Goal: Transaction & Acquisition: Purchase product/service

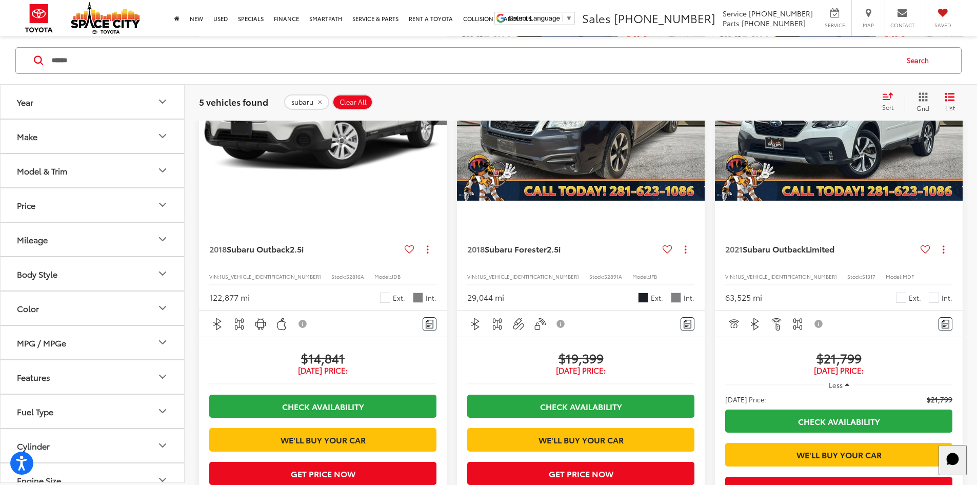
drag, startPoint x: 226, startPoint y: 68, endPoint x: 11, endPoint y: 63, distance: 215.5
click at [11, 63] on div "****** ****** Search" at bounding box center [488, 60] width 957 height 27
paste input "Search by Make, Model, or Keyword"
type input "******"
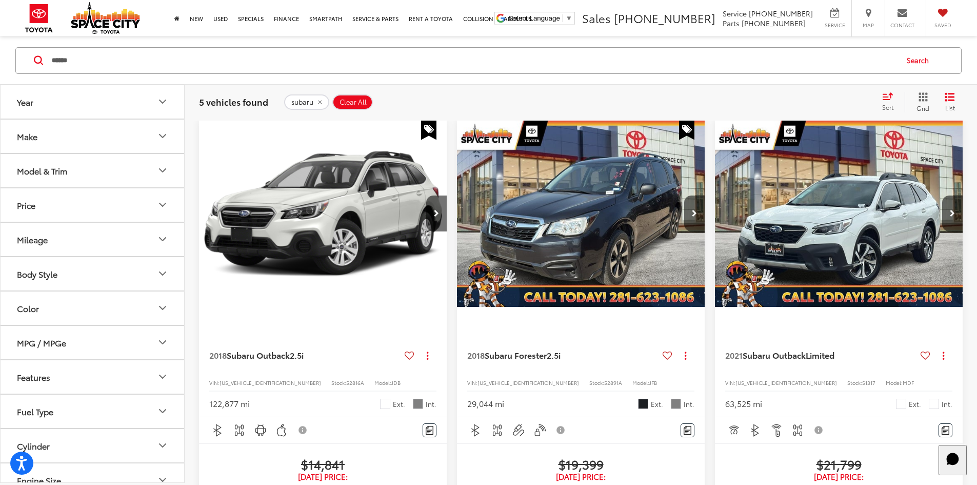
scroll to position [98, 0]
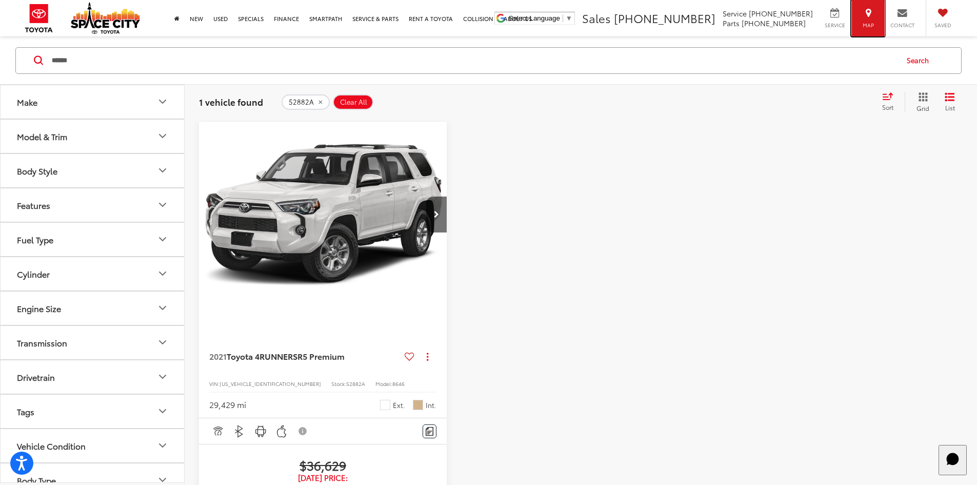
click at [863, 24] on span "Map" at bounding box center [868, 25] width 23 height 7
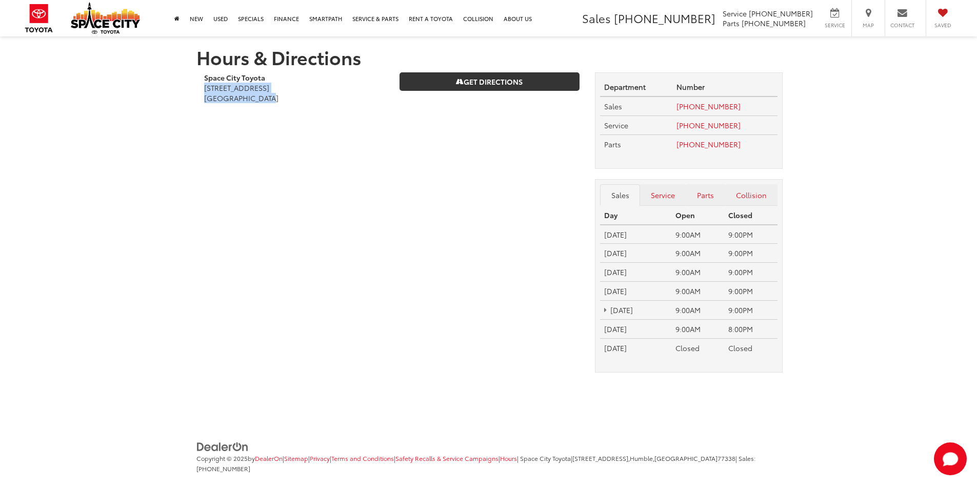
drag, startPoint x: 217, startPoint y: 92, endPoint x: 266, endPoint y: 109, distance: 51.6
click at [266, 109] on div "Hours & Directions Space City Toyota 19011 Highway 59 North Humble, TX 77338 Ge…" at bounding box center [489, 216] width 600 height 361
copy address "19011 Highway 59 North Humble, TX 77338"
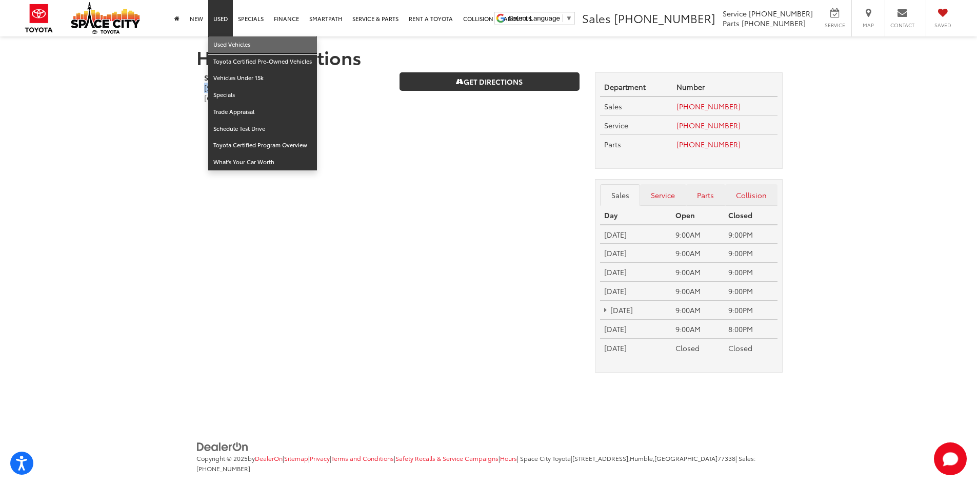
click at [224, 43] on link "Used Vehicles" at bounding box center [262, 44] width 109 height 17
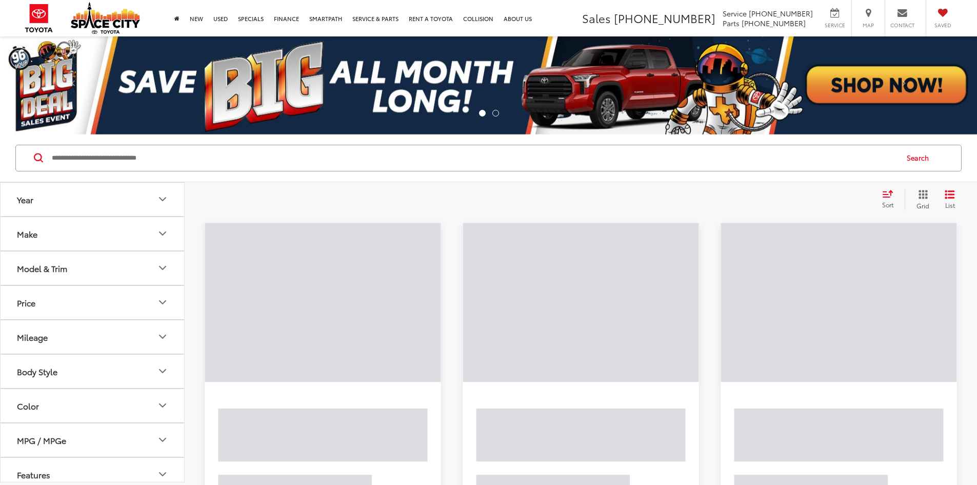
click at [274, 163] on input "Search by Make, Model, or Keyword" at bounding box center [474, 158] width 846 height 25
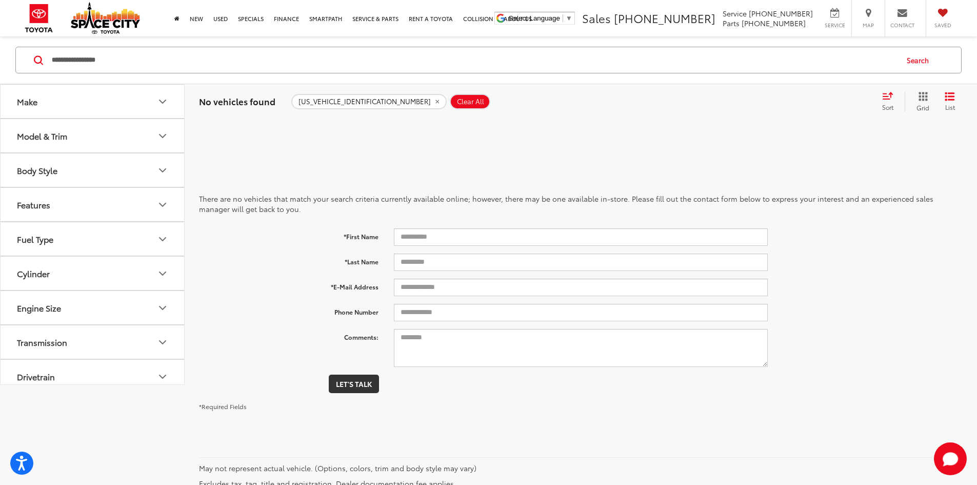
drag, startPoint x: 169, startPoint y: 63, endPoint x: 3, endPoint y: 73, distance: 166.0
click at [0, 77] on div "**********" at bounding box center [488, 60] width 977 height 48
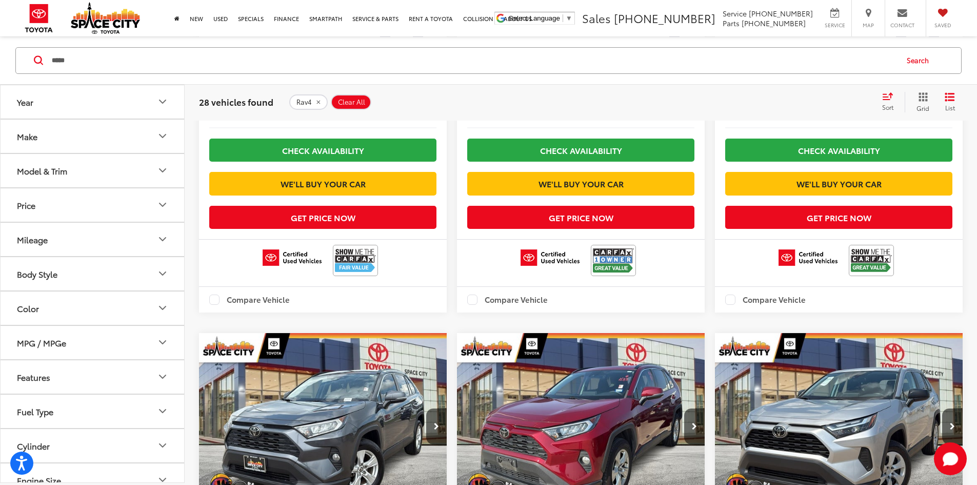
scroll to position [1231, 0]
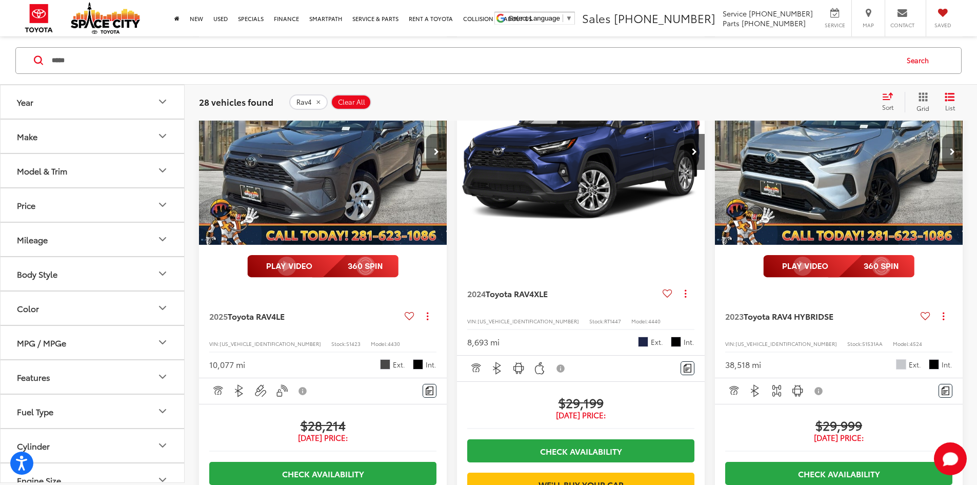
scroll to position [1278, 0]
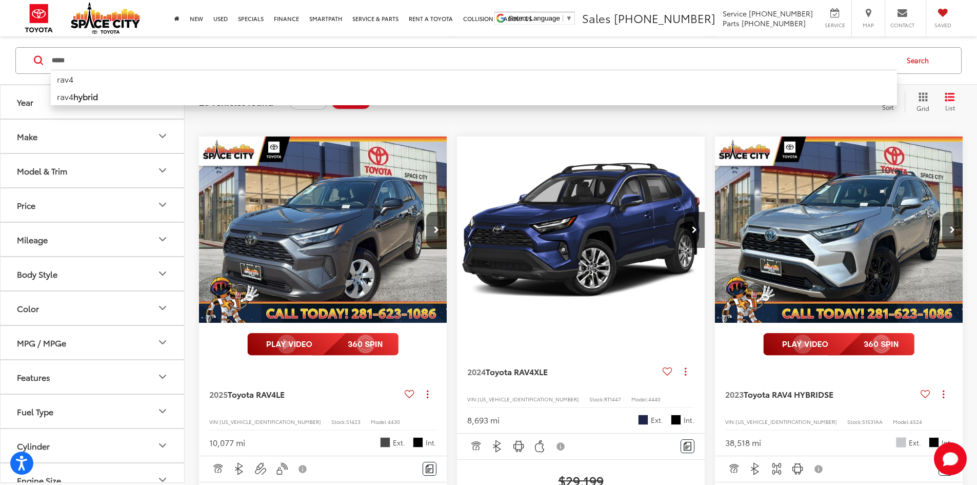
drag, startPoint x: 164, startPoint y: 70, endPoint x: 0, endPoint y: 42, distance: 166.5
click at [0, 45] on div "**** **** rav4 rav4 hybrid Search" at bounding box center [488, 60] width 977 height 48
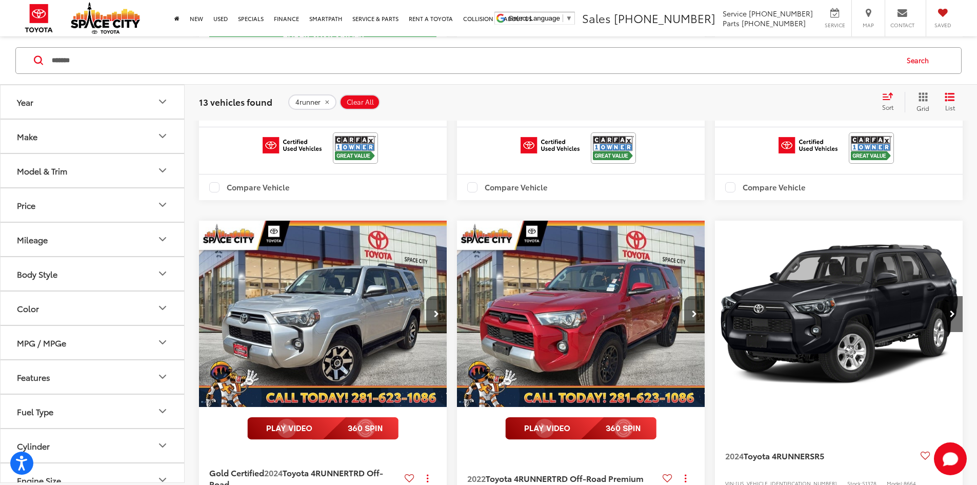
scroll to position [633, 0]
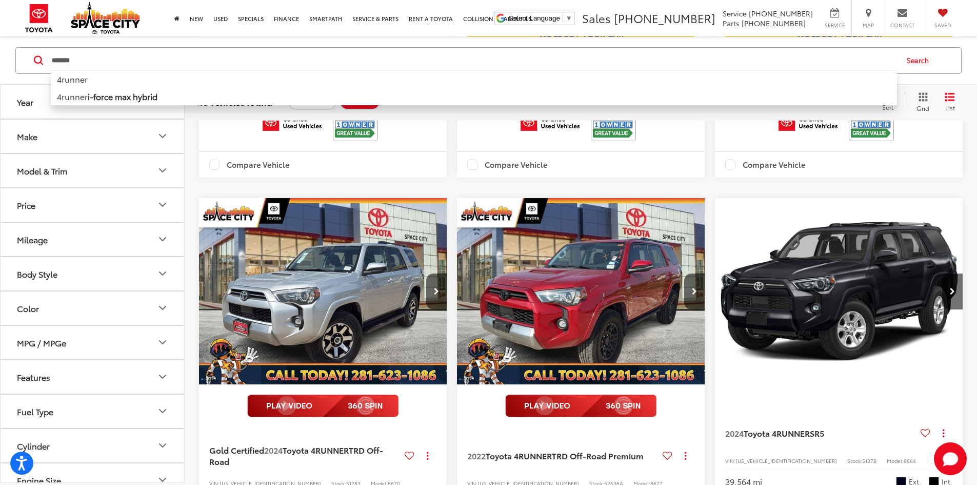
drag, startPoint x: 171, startPoint y: 58, endPoint x: 0, endPoint y: 58, distance: 171.3
click at [0, 58] on div "******* ******* 4runner 4runner i-force max hybrid Search" at bounding box center [488, 60] width 977 height 48
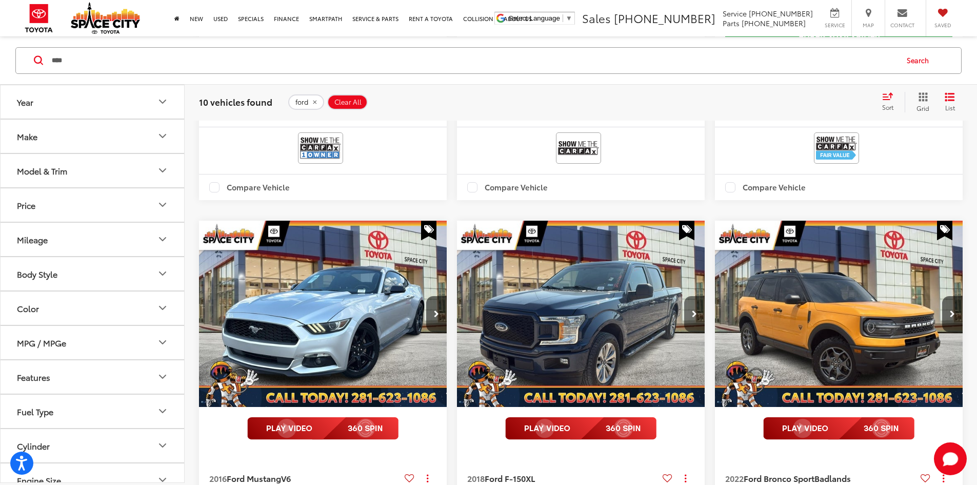
scroll to position [633, 0]
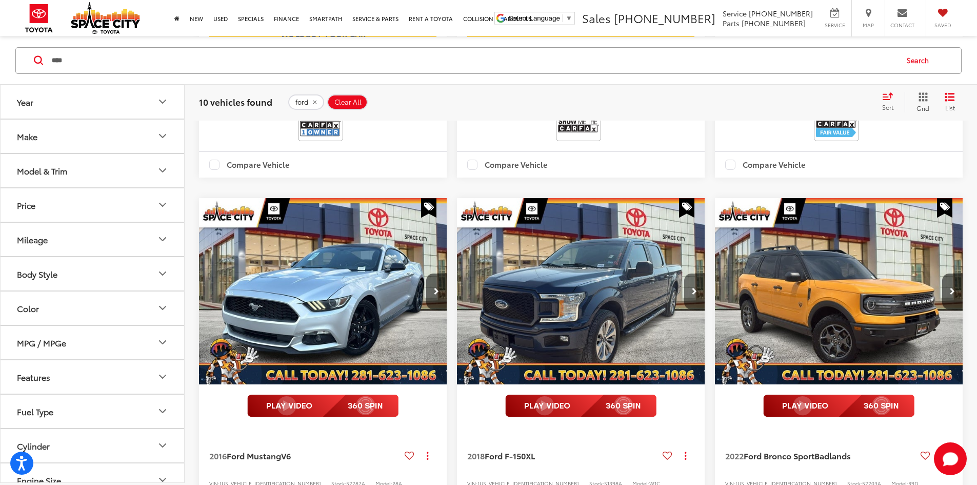
click at [684, 273] on button "Next image" at bounding box center [694, 291] width 21 height 36
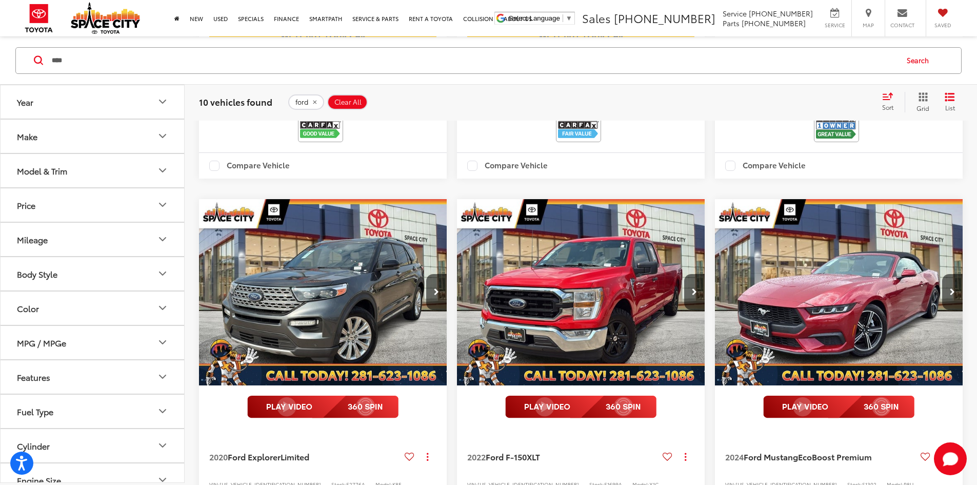
scroll to position [1146, 0]
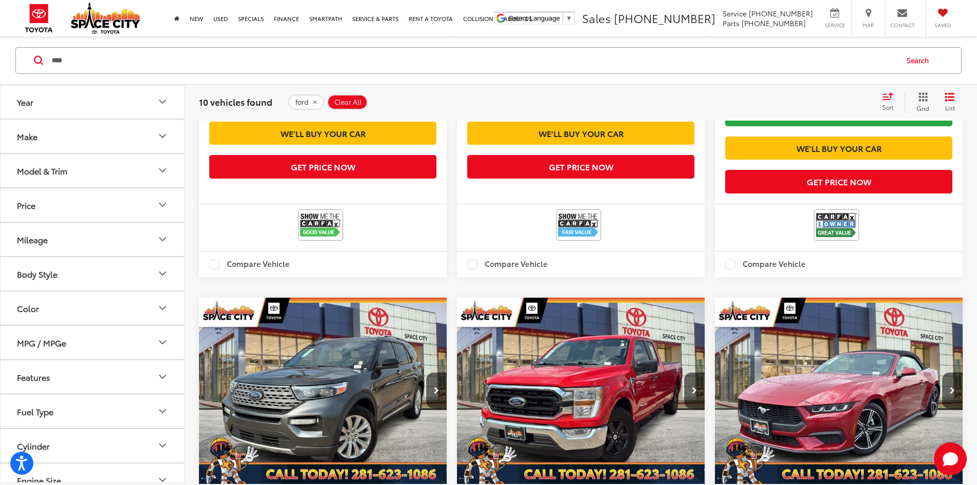
drag, startPoint x: 94, startPoint y: 76, endPoint x: 92, endPoint y: 70, distance: 6.2
click at [94, 74] on div "**** **** ford ford f-150 ford mustang ford ecosport ford expedition ford explo…" at bounding box center [488, 60] width 977 height 48
click at [91, 69] on input "****" at bounding box center [474, 60] width 846 height 25
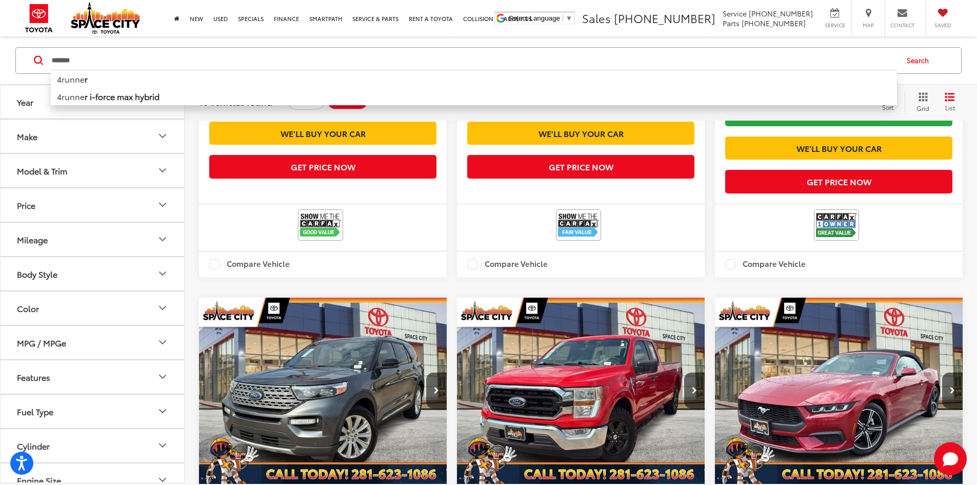
type input "*******"
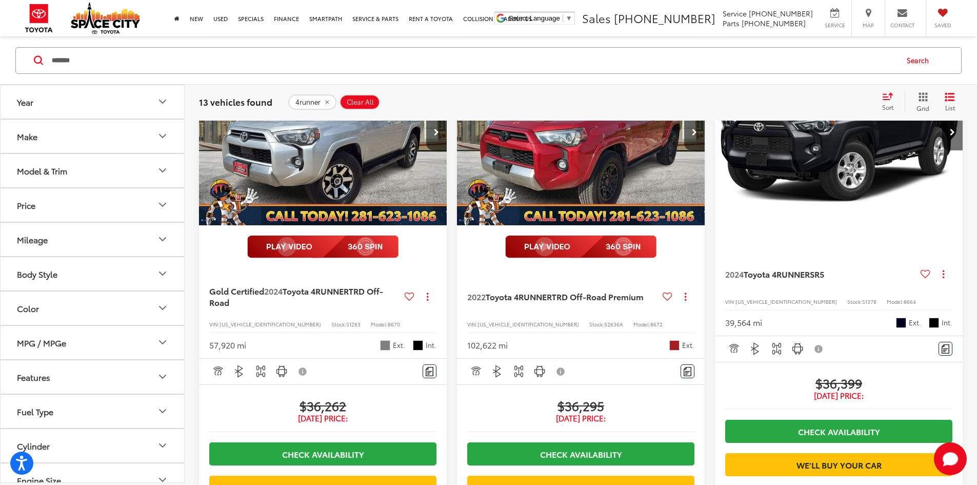
scroll to position [714, 0]
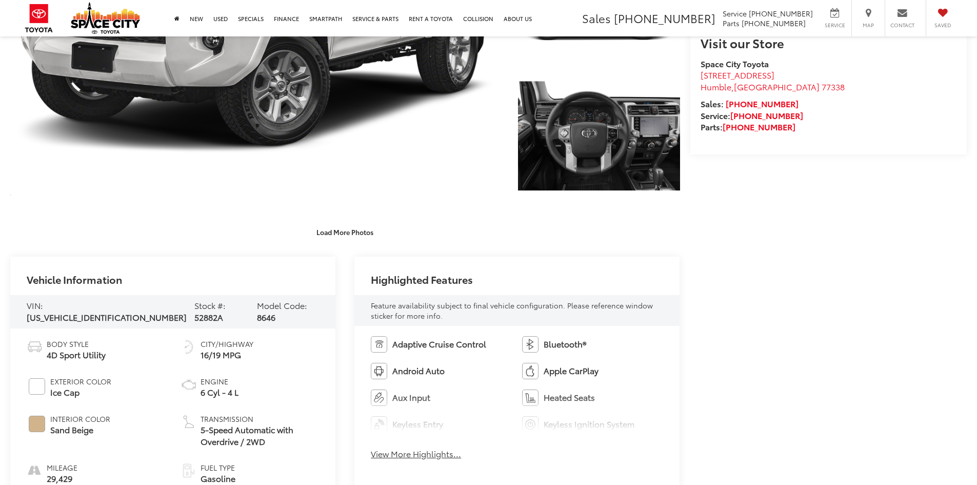
scroll to position [359, 0]
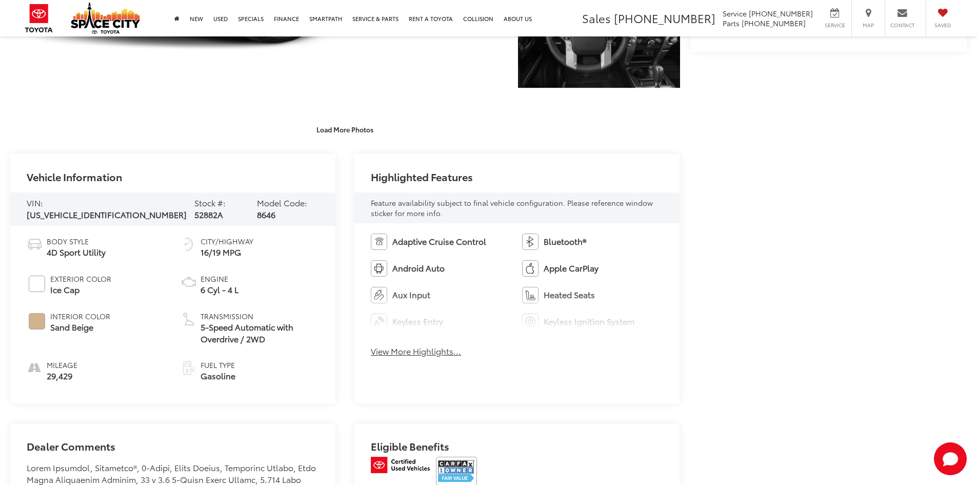
click at [418, 359] on div "Adaptive Cruise Control Bluetooth® Android Auto Apple CarPlay Aux Input Heated …" at bounding box center [516, 298] width 325 height 150
click at [419, 357] on button "View More Highlights..." at bounding box center [416, 351] width 90 height 12
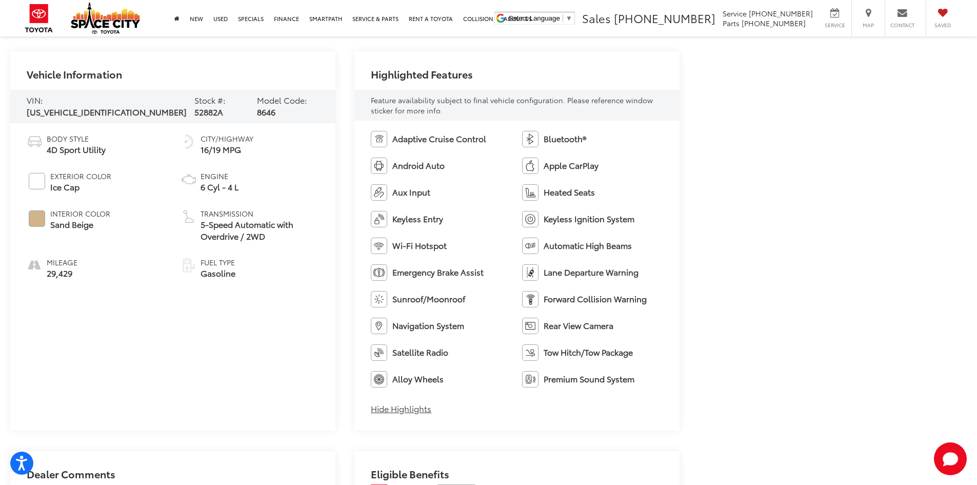
scroll to position [513, 0]
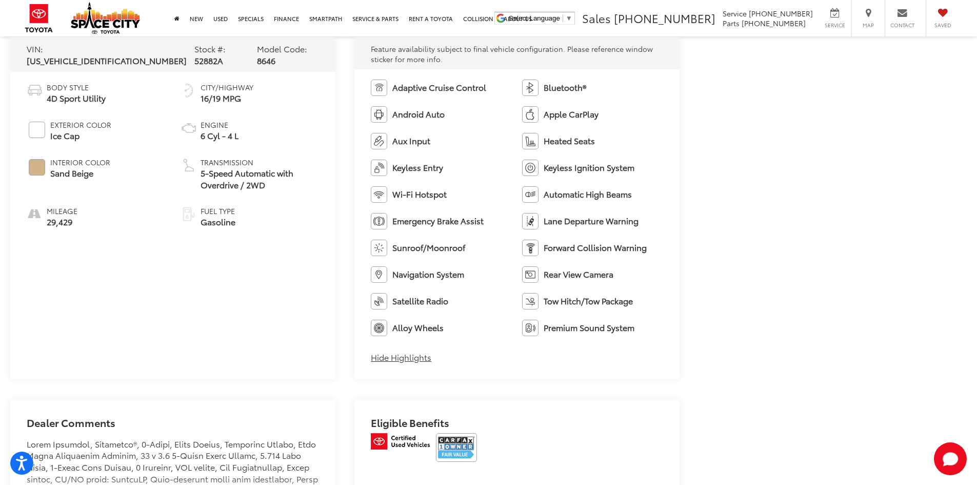
click at [428, 362] on button "Hide Highlights" at bounding box center [401, 357] width 61 height 12
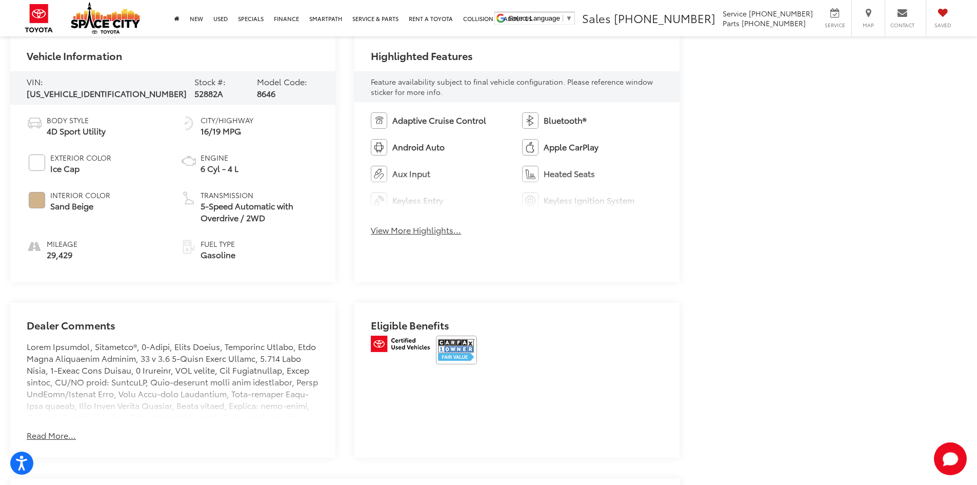
scroll to position [462, 0]
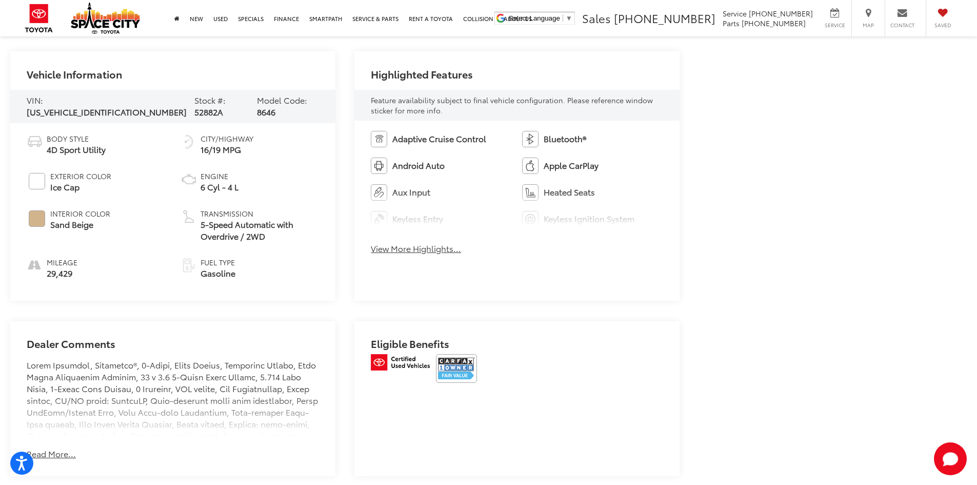
click at [414, 254] on button "View More Highlights..." at bounding box center [416, 249] width 90 height 12
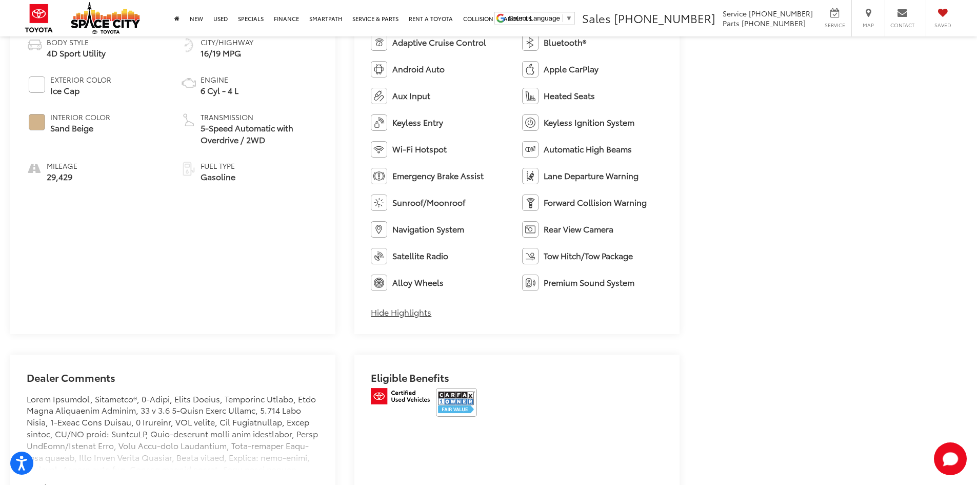
scroll to position [564, 0]
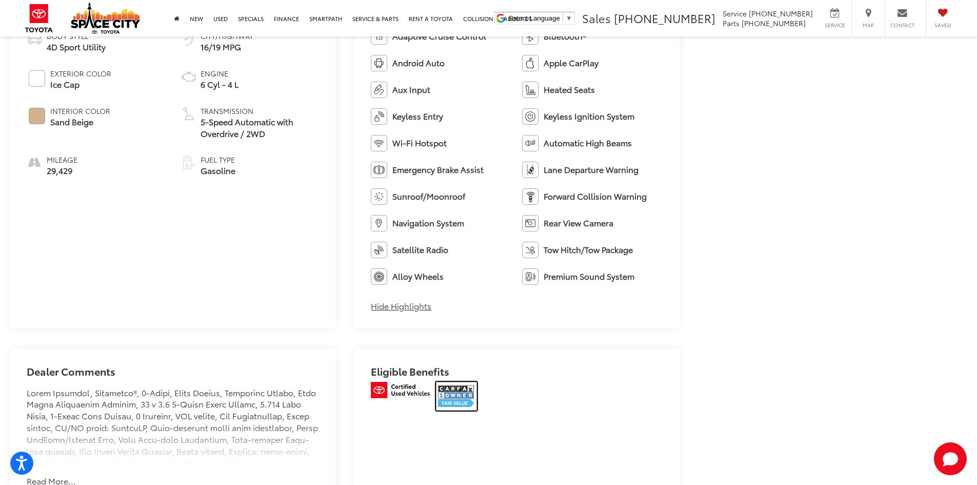
click at [463, 397] on img at bounding box center [456, 396] width 41 height 29
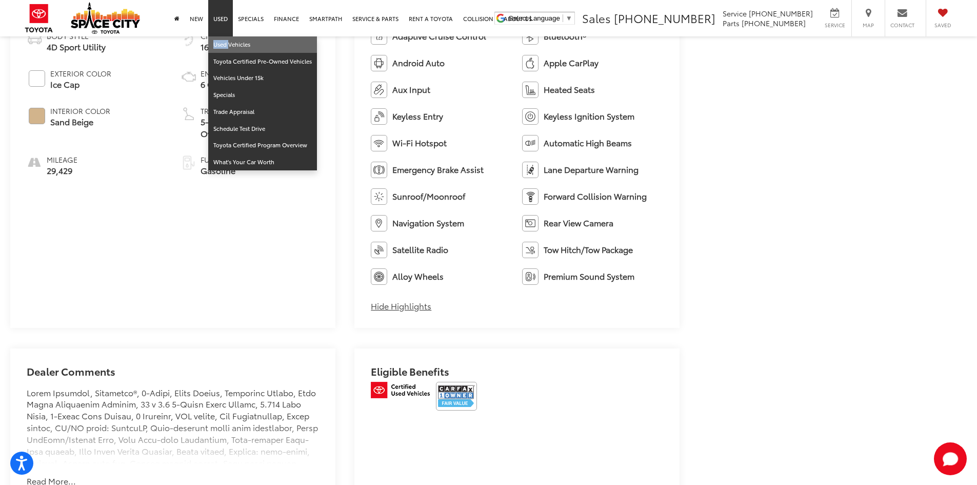
drag, startPoint x: 223, startPoint y: 31, endPoint x: 226, endPoint y: 37, distance: 7.6
click at [226, 36] on li "Used Used Vehicles Toyota Certified Pre-Owned Vehicles Vehicles Under 15k Speci…" at bounding box center [220, 18] width 25 height 36
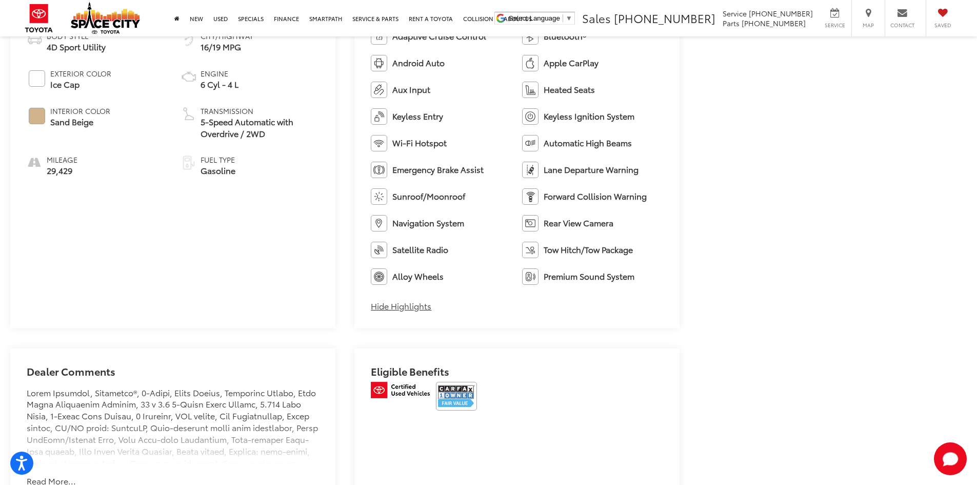
click at [227, 41] on span "16/19 MPG" at bounding box center [227, 47] width 53 height 12
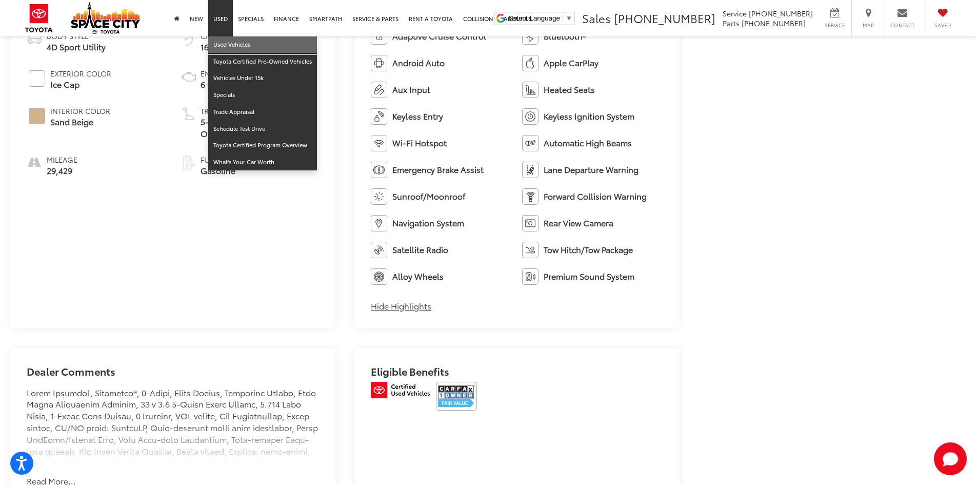
click at [223, 45] on link "Used Vehicles" at bounding box center [262, 44] width 109 height 17
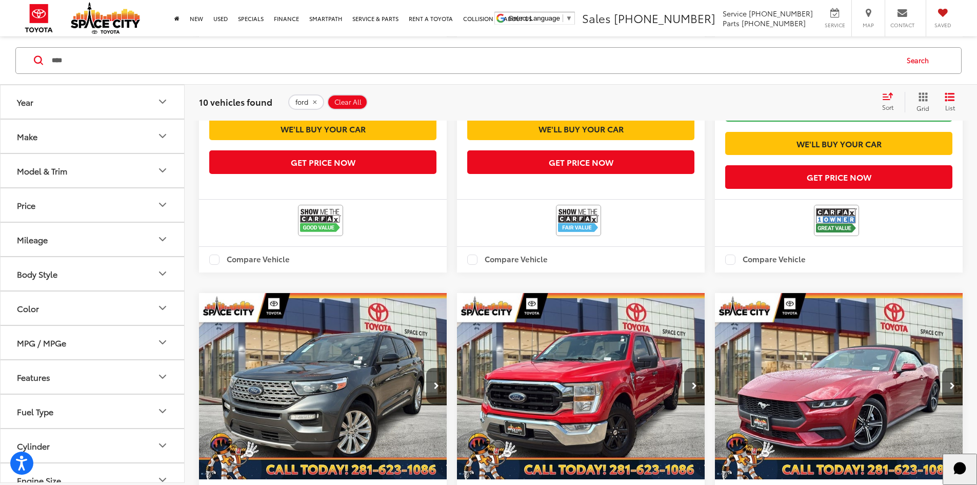
scroll to position [1459, 0]
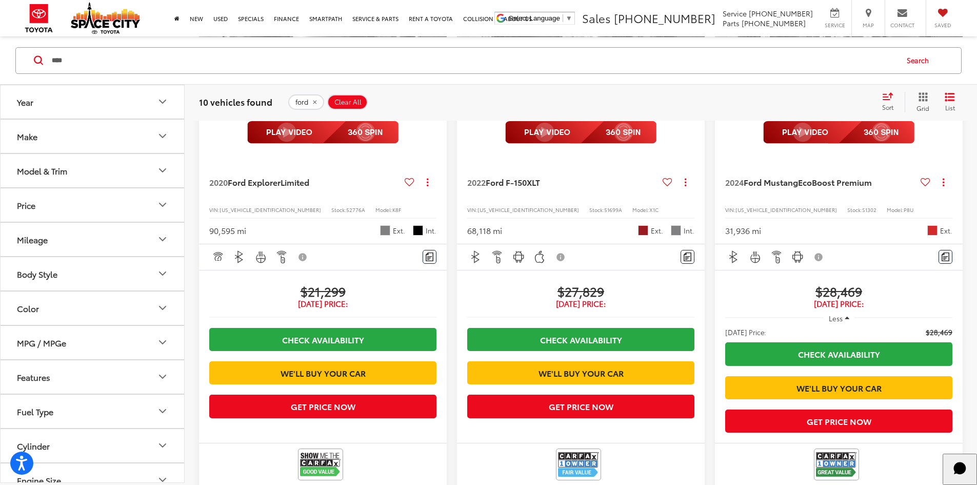
scroll to position [1472, 0]
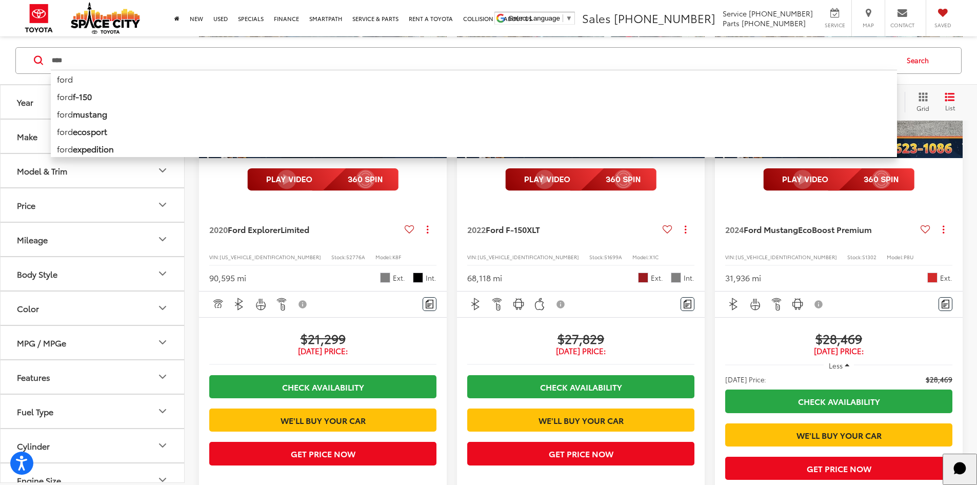
drag, startPoint x: 147, startPoint y: 63, endPoint x: 24, endPoint y: 26, distance: 128.5
click at [1, 60] on div "**** **** ford ford f-150 ford mustang ford ecosport ford expedition ford explo…" at bounding box center [488, 60] width 977 height 48
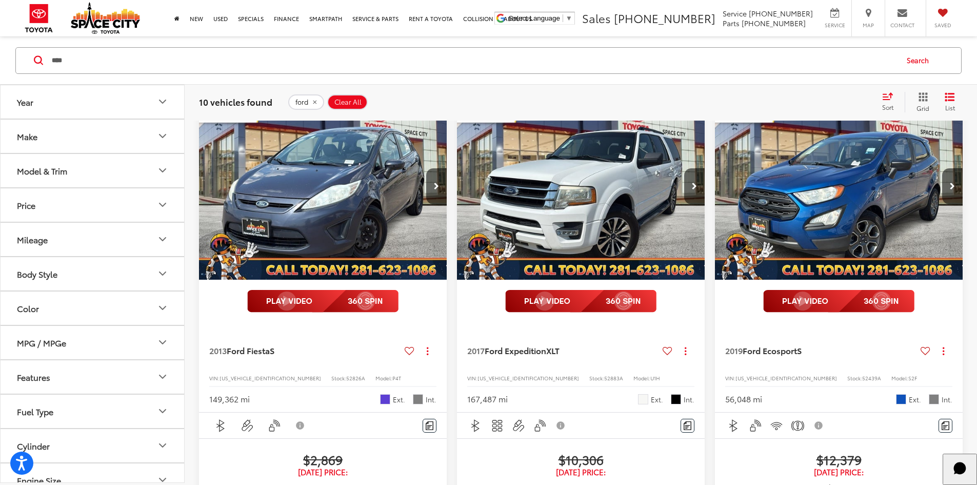
scroll to position [98, 0]
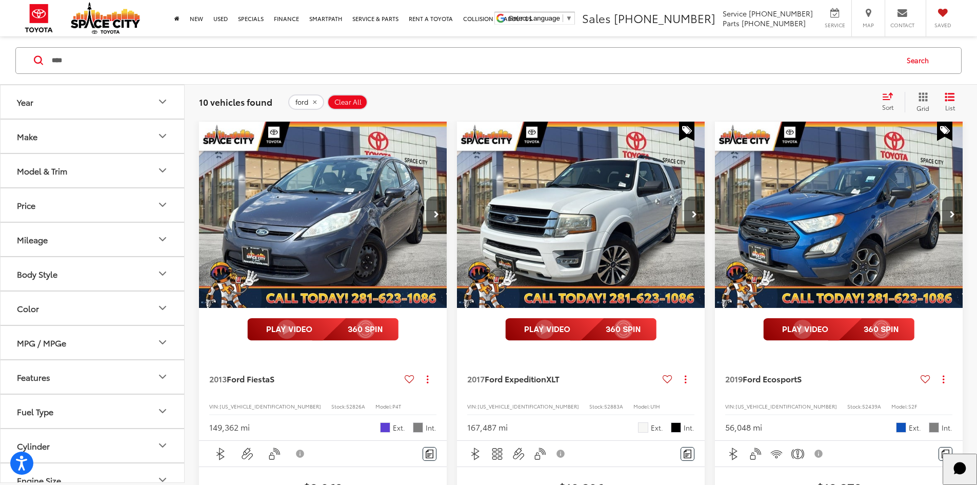
click at [157, 60] on input "****" at bounding box center [474, 60] width 846 height 25
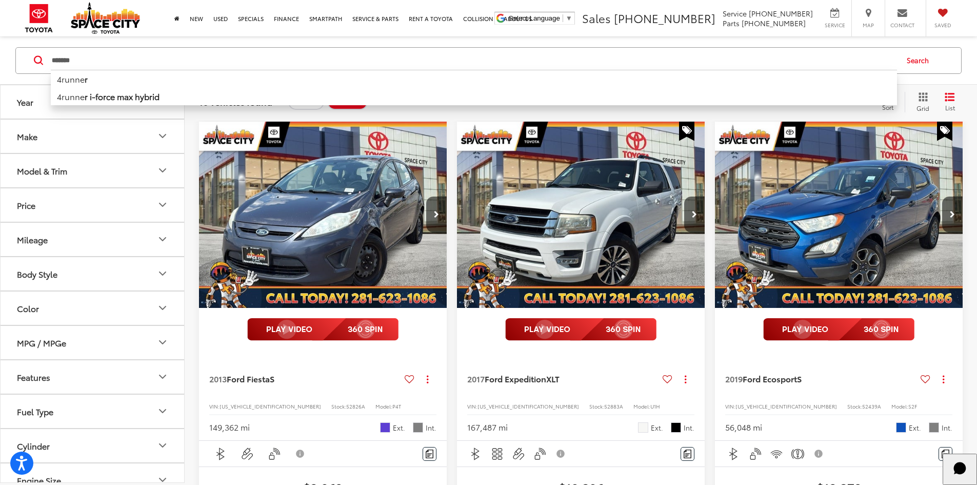
type input "*******"
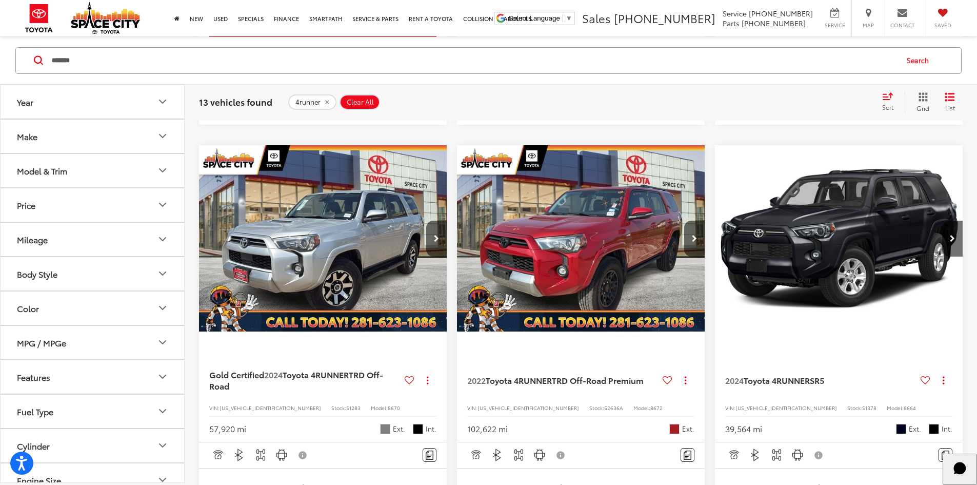
scroll to position [729, 0]
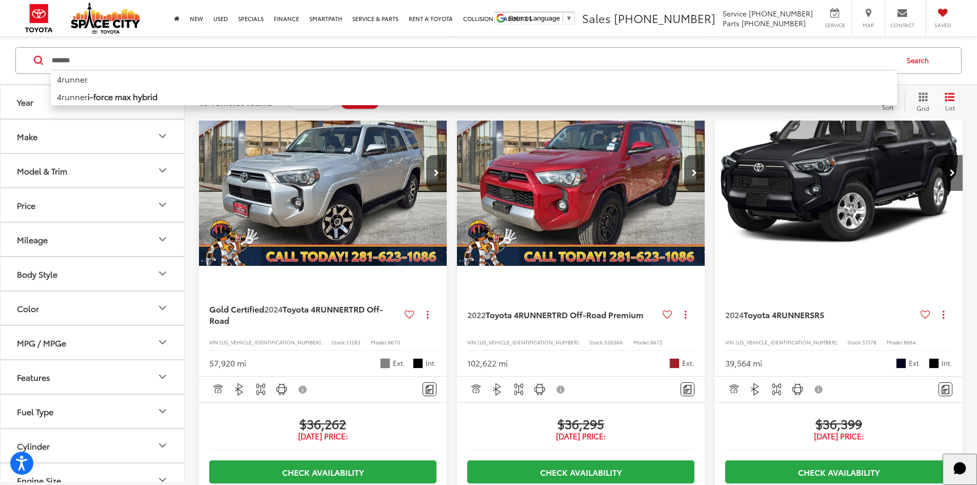
drag, startPoint x: 232, startPoint y: 63, endPoint x: 1, endPoint y: 98, distance: 234.5
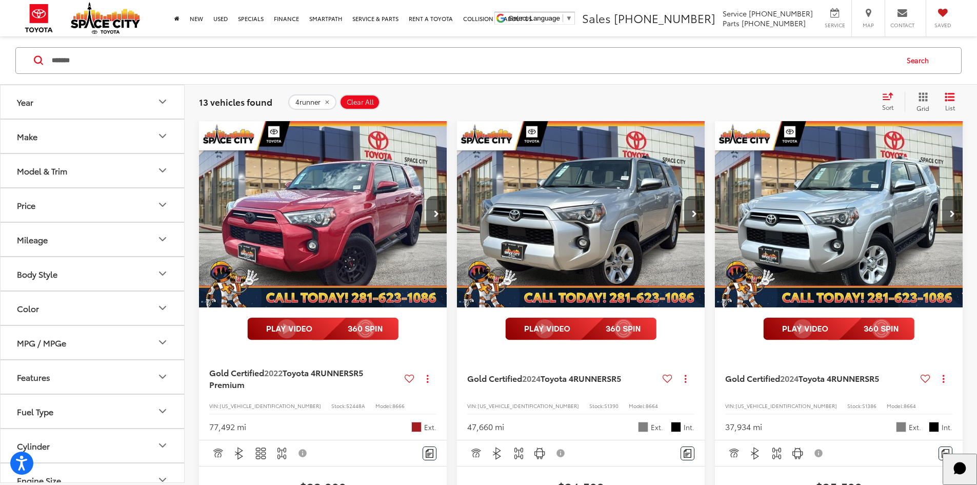
scroll to position [303, 0]
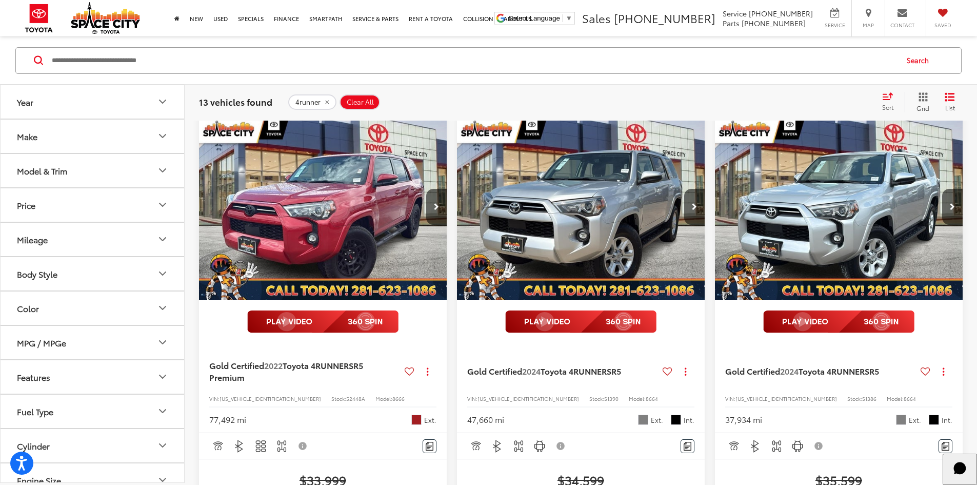
scroll to position [98, 0]
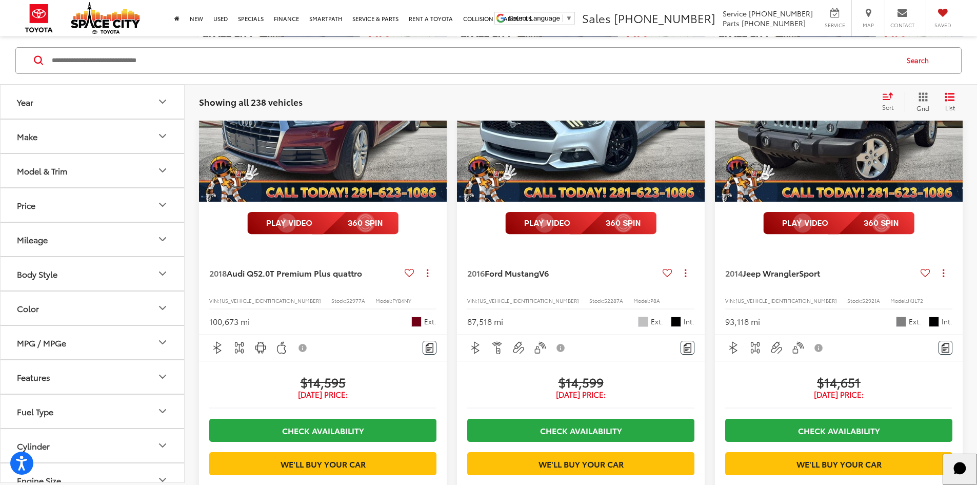
scroll to position [1021, 0]
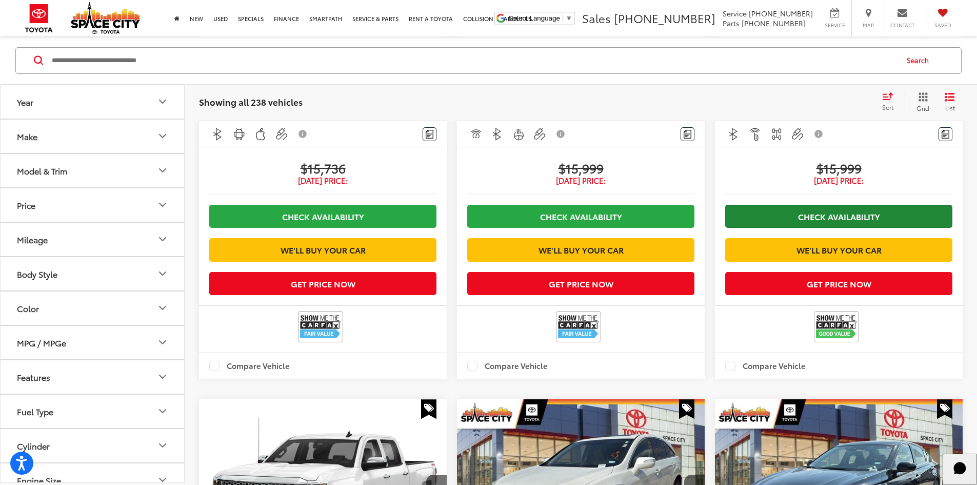
scroll to position [252, 0]
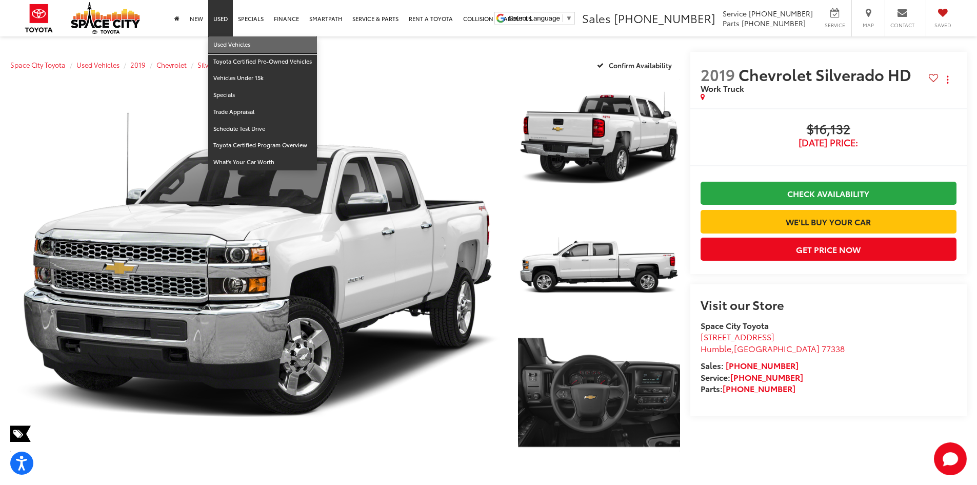
click at [223, 42] on link "Used Vehicles" at bounding box center [262, 44] width 109 height 17
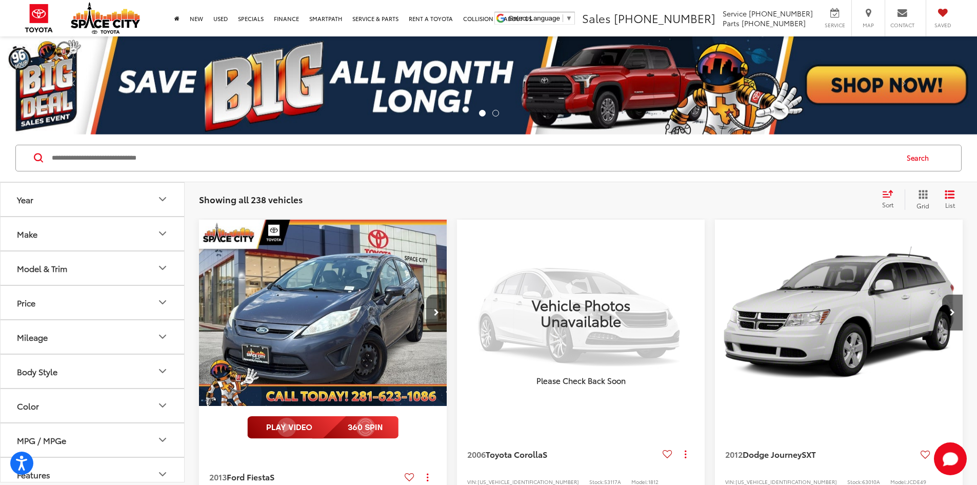
click at [171, 156] on input "Search by Make, Model, or Keyword" at bounding box center [474, 158] width 846 height 25
paste input "******"
type input "******"
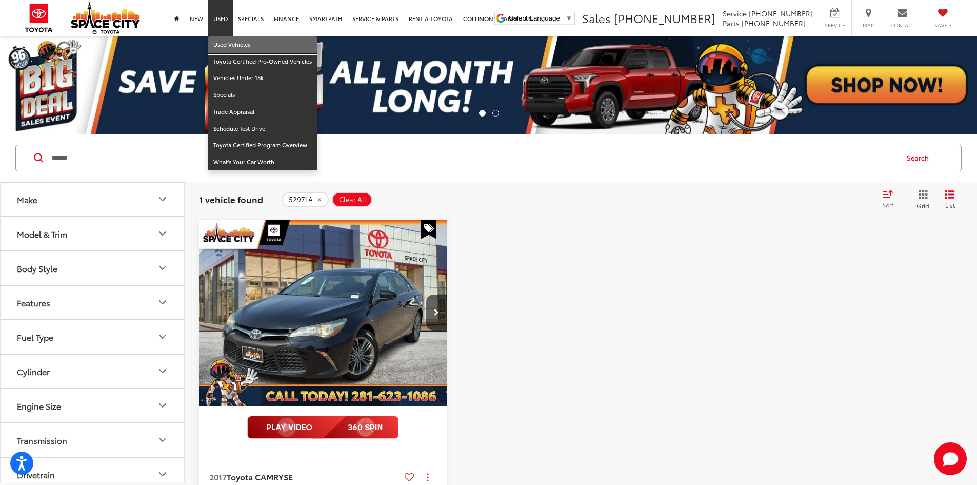
click at [223, 42] on link "Used Vehicles" at bounding box center [262, 44] width 109 height 17
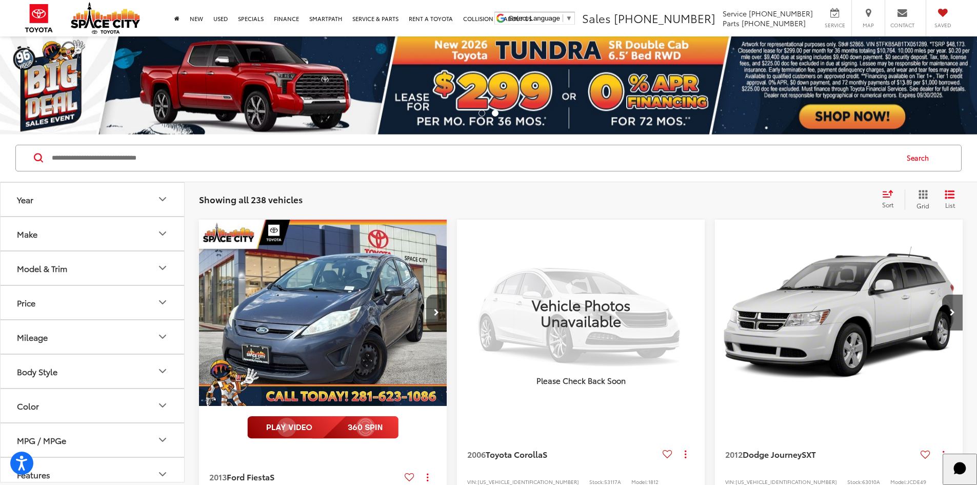
click at [112, 309] on button "Price" at bounding box center [93, 302] width 185 height 33
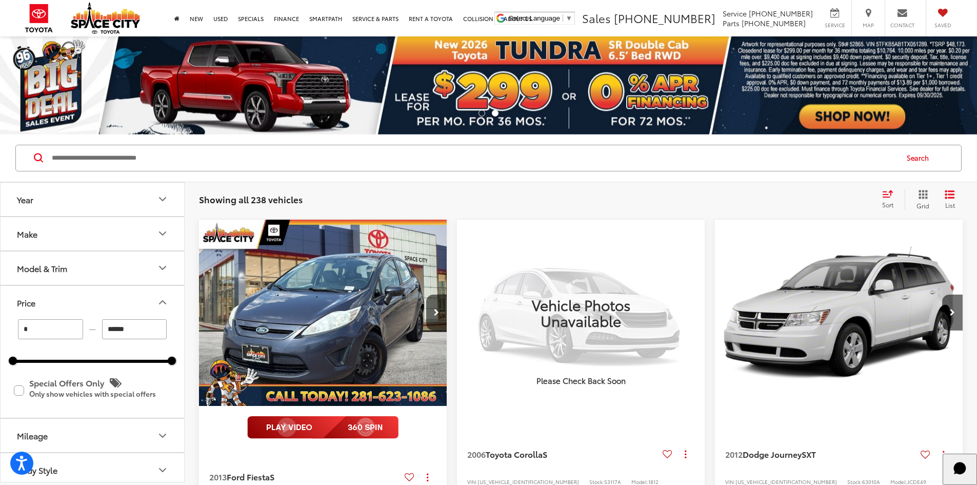
drag, startPoint x: 147, startPoint y: 332, endPoint x: 107, endPoint y: 332, distance: 40.0
click at [107, 332] on input "******" at bounding box center [134, 329] width 65 height 20
type input "******"
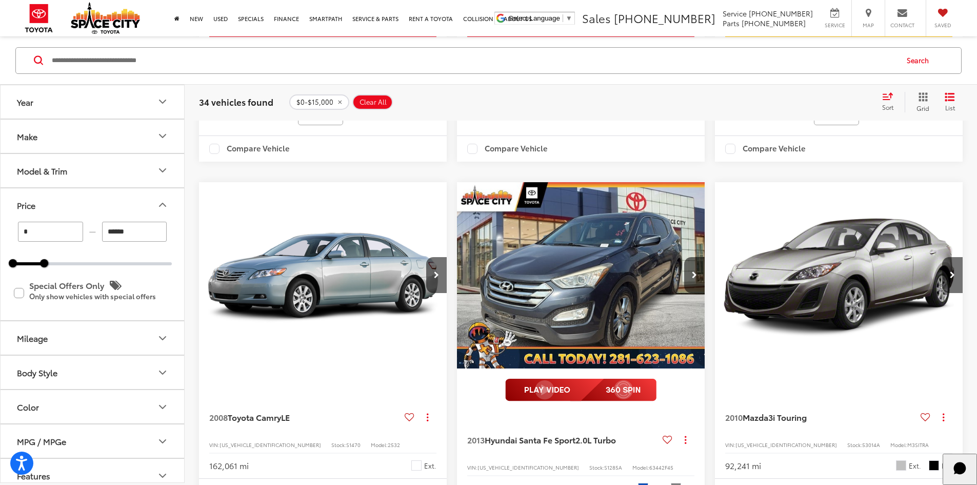
scroll to position [1619, 0]
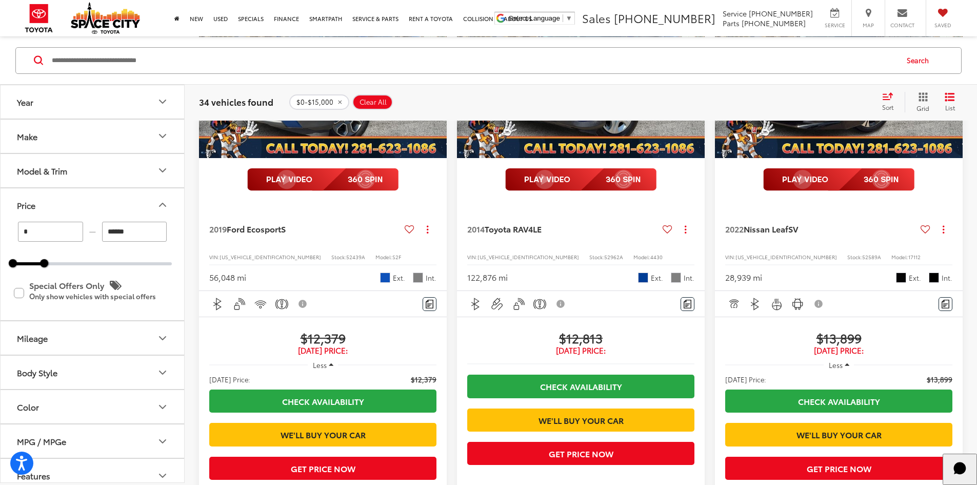
scroll to position [4806, 0]
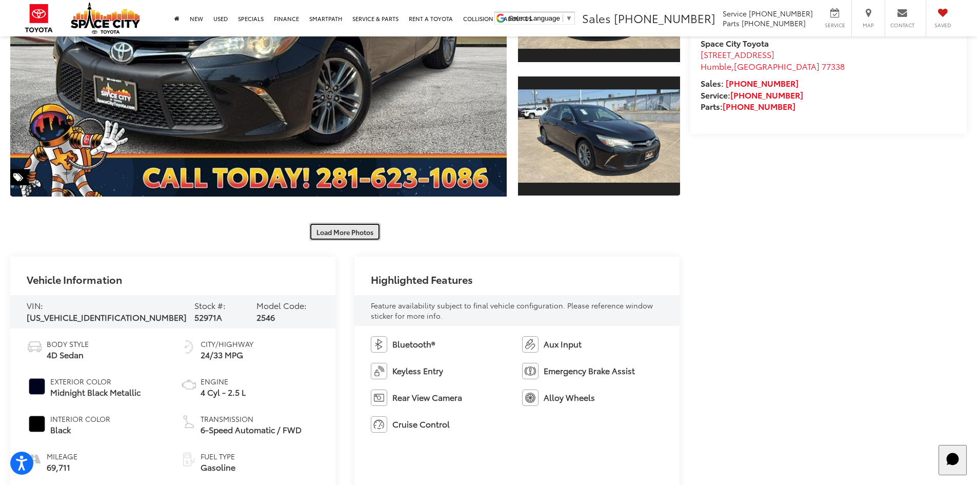
click at [342, 234] on button "Load More Photos" at bounding box center [344, 232] width 71 height 18
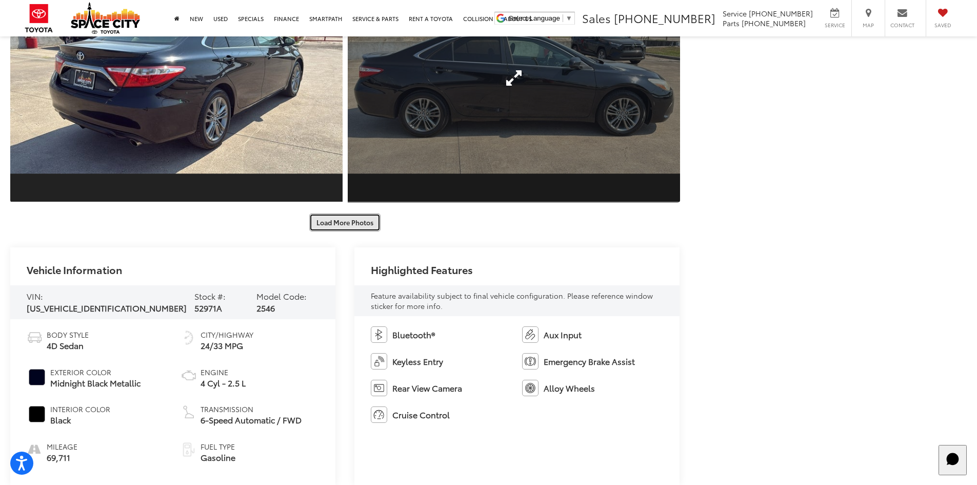
scroll to position [995, 0]
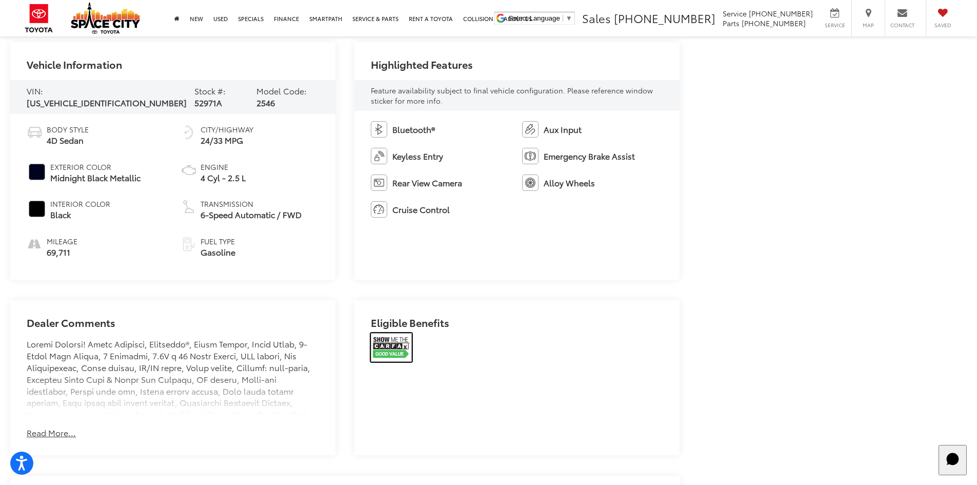
click at [394, 338] on img at bounding box center [391, 347] width 41 height 29
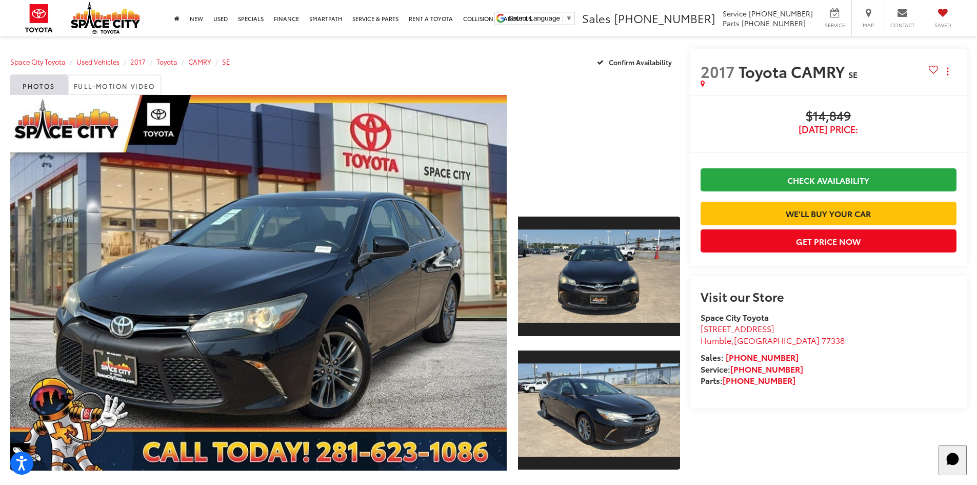
scroll to position [0, 0]
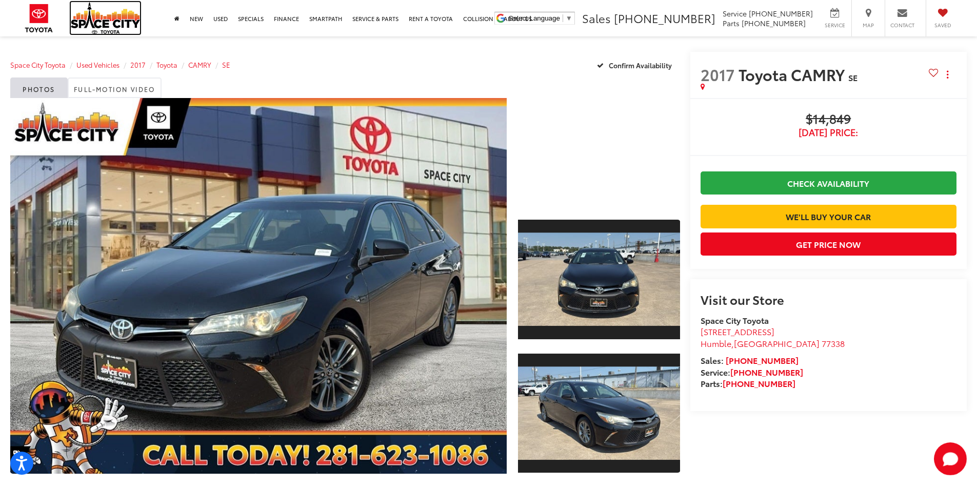
click at [113, 14] on img at bounding box center [105, 18] width 69 height 32
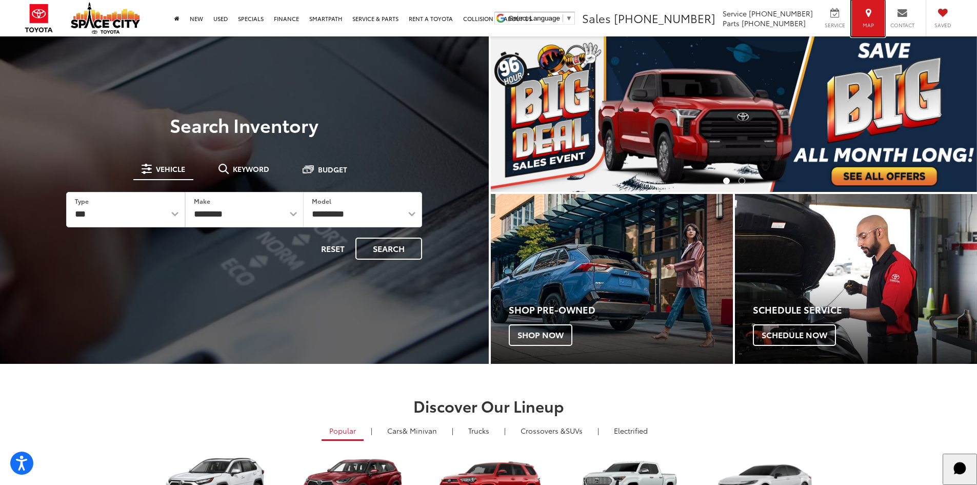
click at [872, 18] on div "Map" at bounding box center [868, 18] width 33 height 36
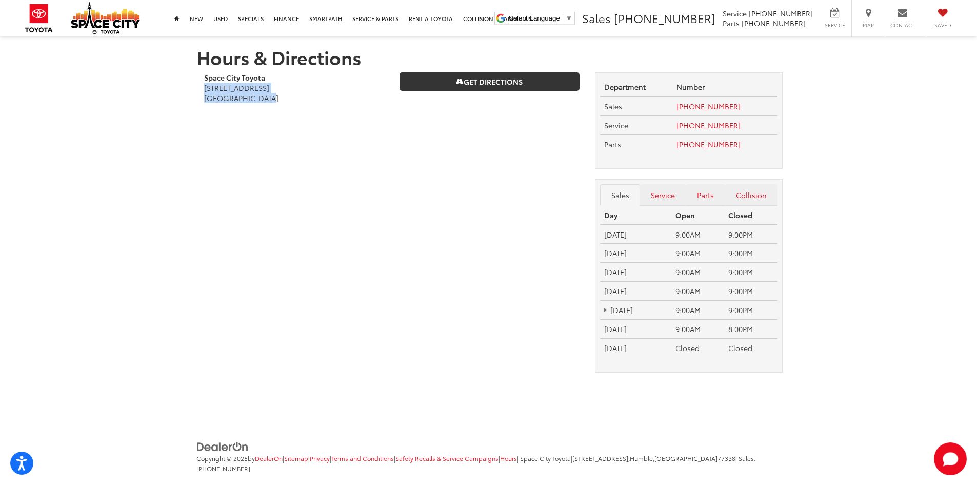
drag, startPoint x: 207, startPoint y: 86, endPoint x: 289, endPoint y: 98, distance: 83.4
click at [289, 98] on div "Space City Toyota [STREET_ADDRESS] [GEOGRAPHIC_DATA]" at bounding box center [293, 92] width 195 height 41
copy address "[STREET_ADDRESS]"
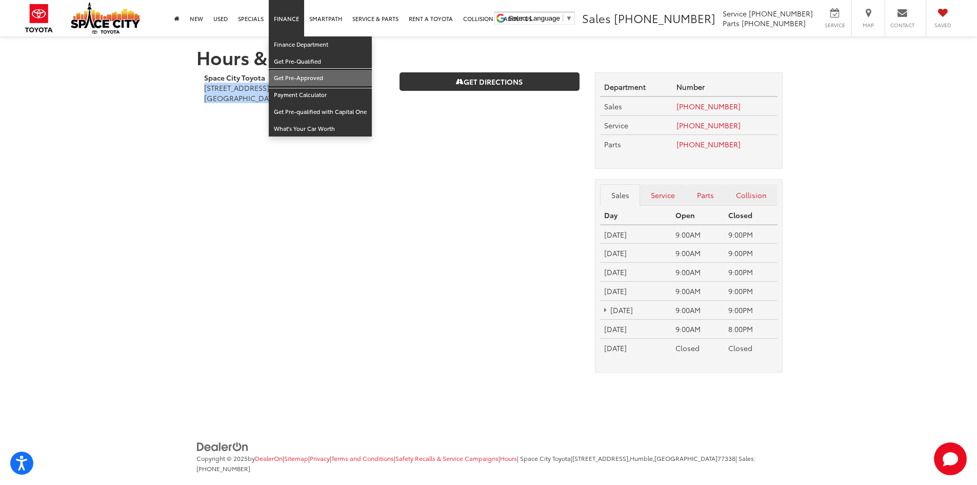
click at [299, 74] on link "Get Pre-Approved" at bounding box center [320, 78] width 103 height 17
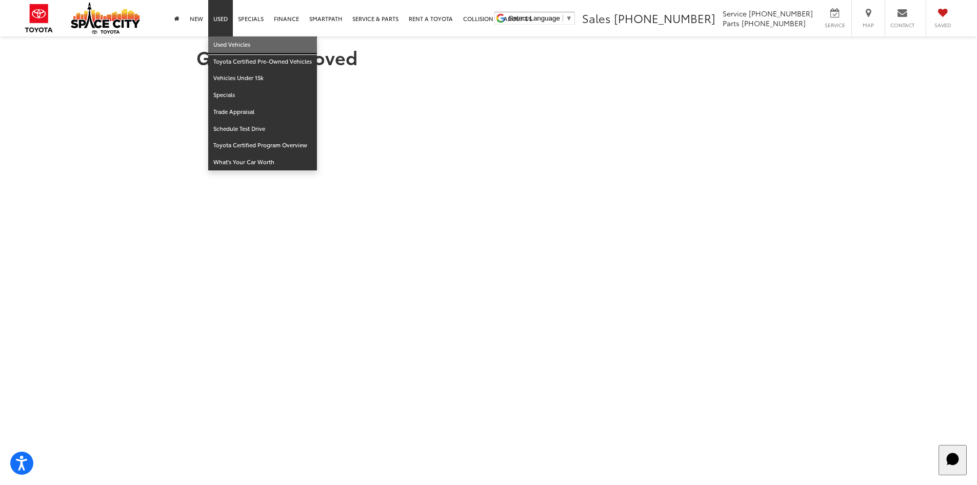
click at [227, 40] on link "Used Vehicles" at bounding box center [262, 44] width 109 height 17
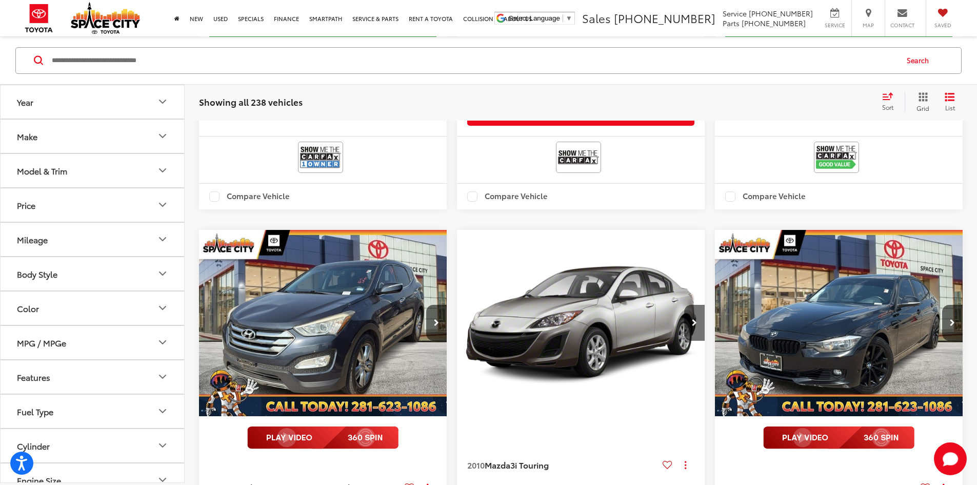
scroll to position [1898, 0]
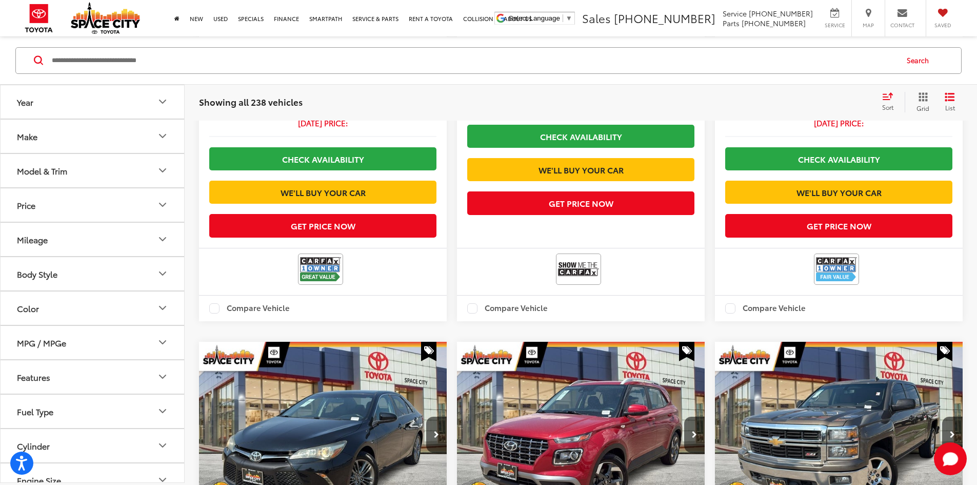
scroll to position [1380, 0]
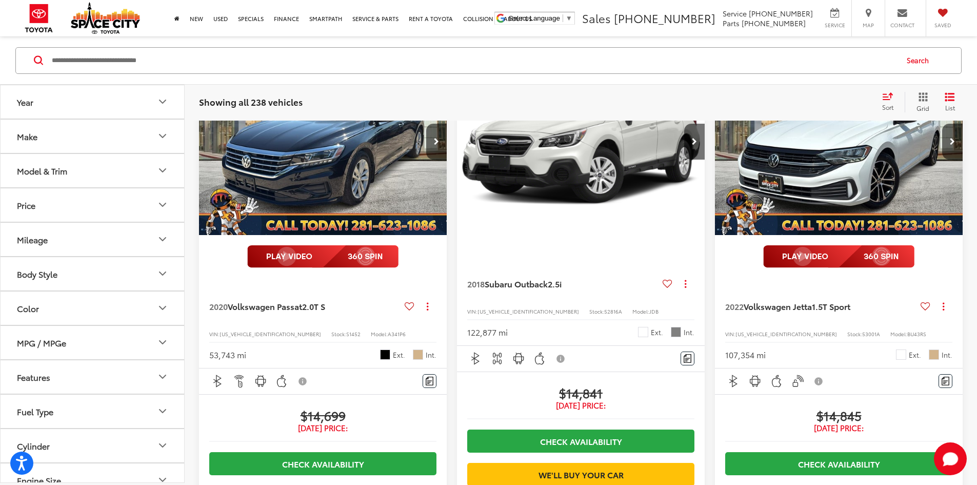
click at [232, 61] on input "Search by Make, Model, or Keyword" at bounding box center [474, 60] width 846 height 25
paste input "******"
type input "******"
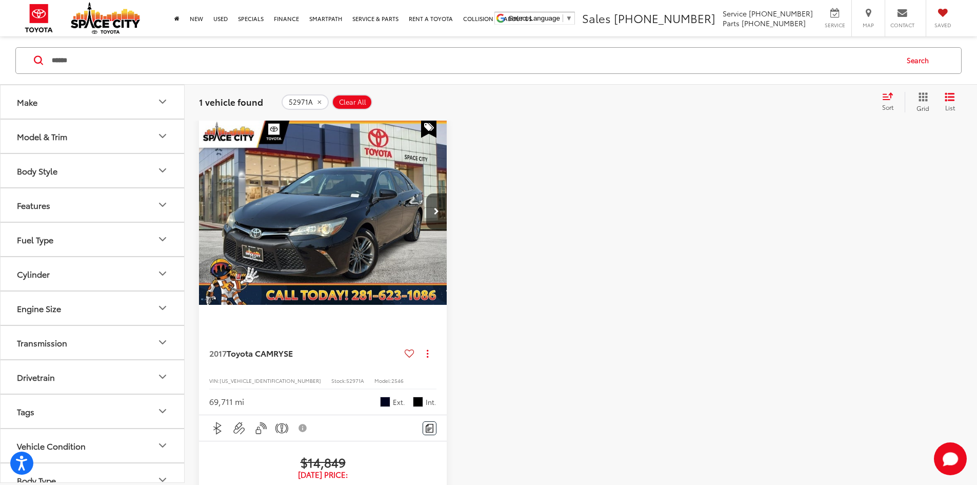
scroll to position [98, 0]
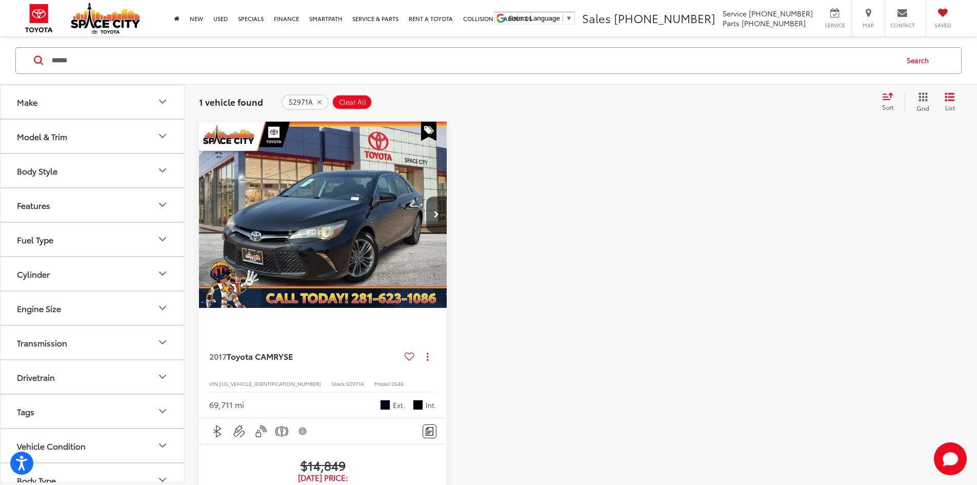
click at [331, 379] on div "Stock: 52971A" at bounding box center [347, 382] width 33 height 7
click at [346, 380] on span "52971A" at bounding box center [355, 384] width 18 height 8
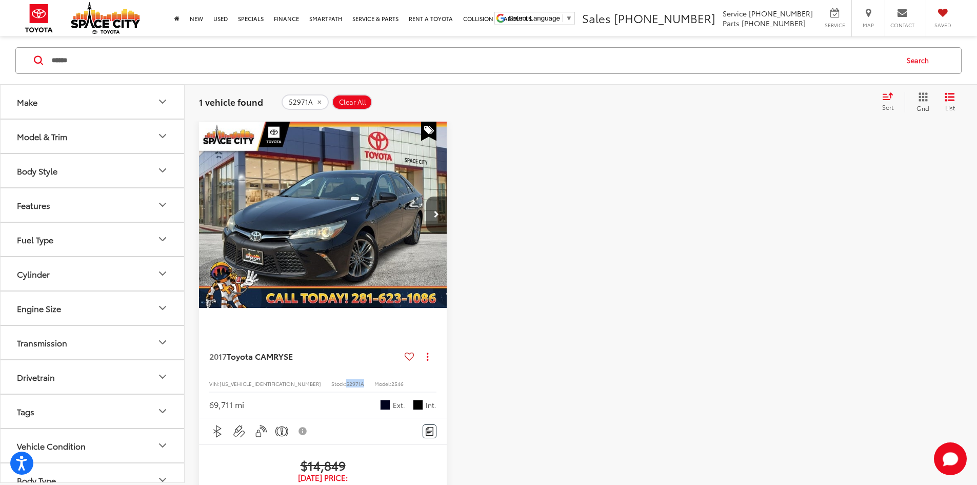
click at [346, 380] on span "52971A" at bounding box center [355, 384] width 18 height 8
copy span "52971A"
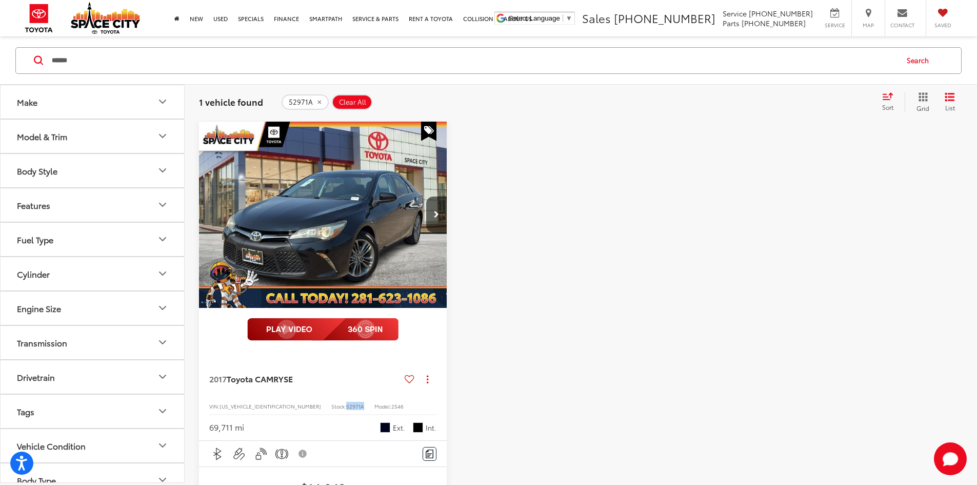
copy span "52971A"
drag, startPoint x: 266, startPoint y: 440, endPoint x: 335, endPoint y: 437, distance: 69.3
click at [335, 480] on span "$14,849" at bounding box center [322, 487] width 227 height 15
copy span "$14,849"
